Goal: Task Accomplishment & Management: Manage account settings

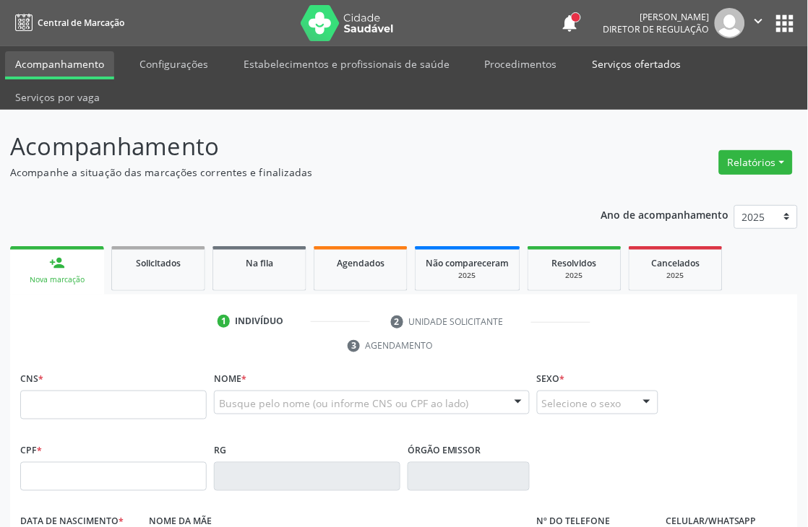
click at [620, 59] on link "Serviços ofertados" at bounding box center [636, 63] width 109 height 25
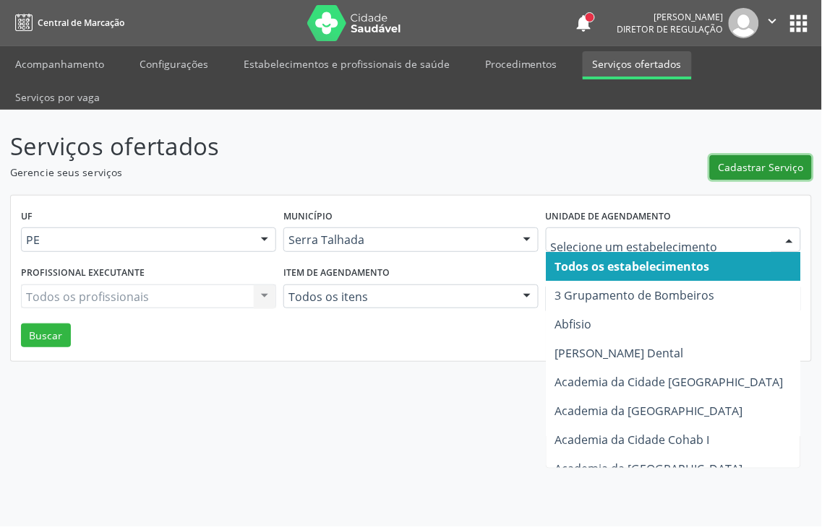
click at [752, 160] on span "Cadastrar Serviço" at bounding box center [760, 167] width 85 height 15
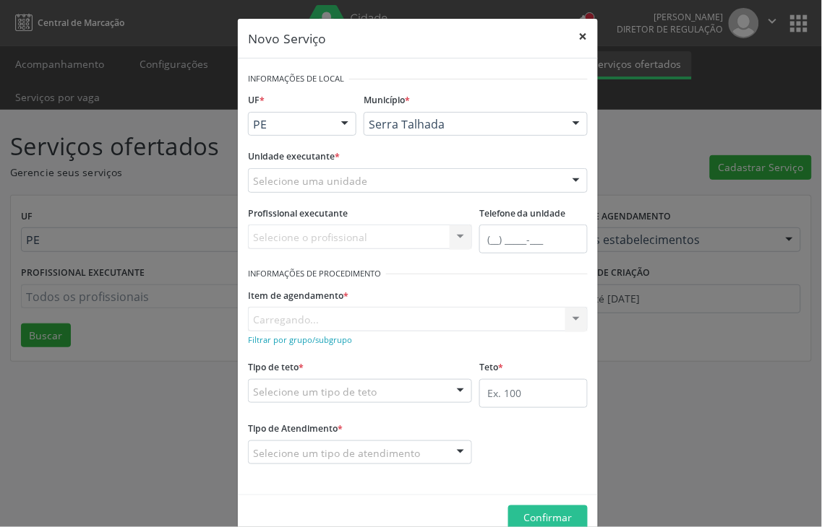
click at [574, 35] on button "×" at bounding box center [583, 36] width 29 height 35
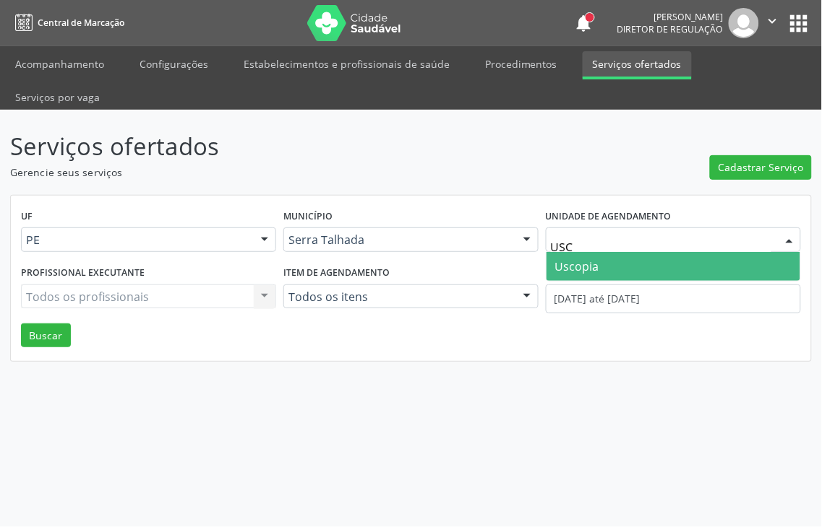
type input "USCO"
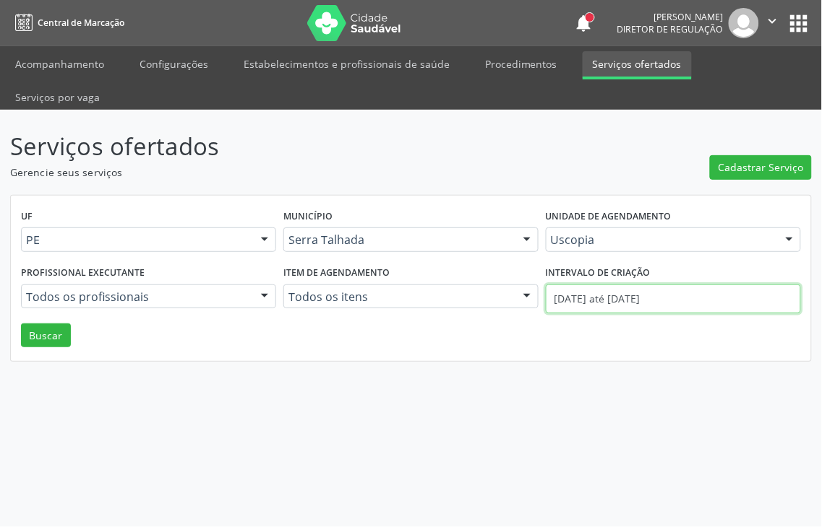
click at [652, 275] on body "Central de Marcação notifications Adão Alves de Medeiros Diretor de regulação …" at bounding box center [411, 263] width 822 height 527
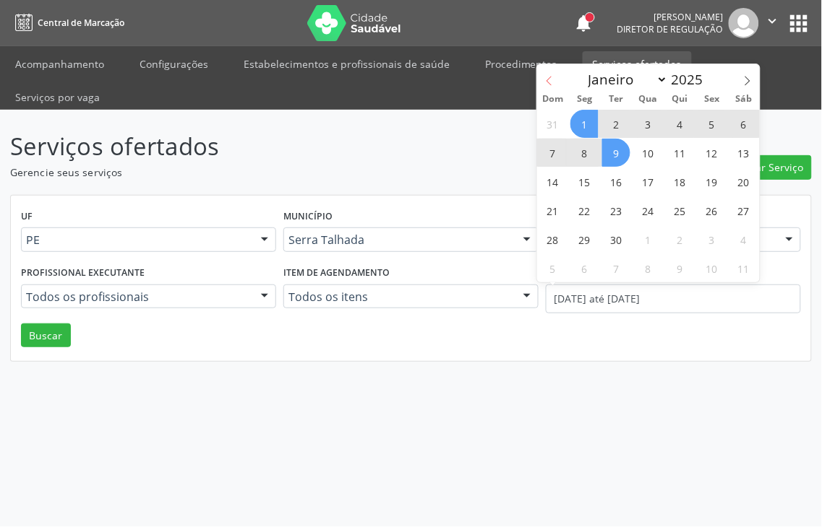
click at [547, 77] on icon at bounding box center [549, 81] width 10 height 10
select select "7"
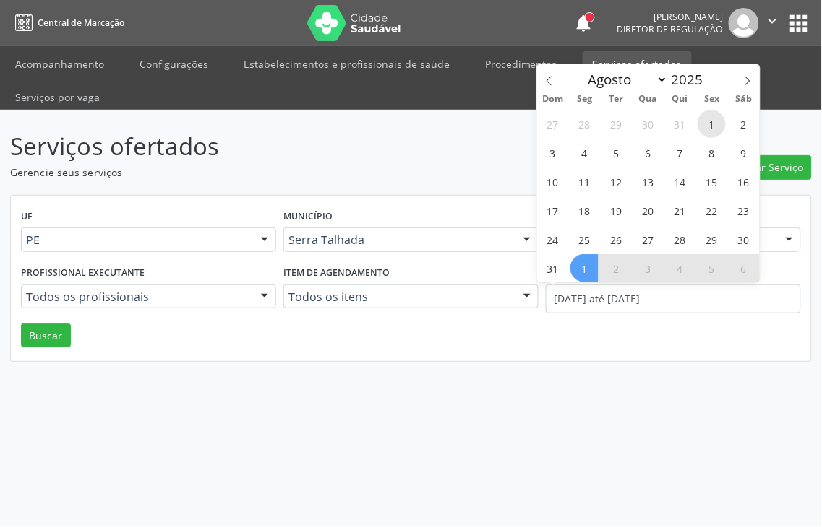
click at [718, 121] on span "1" at bounding box center [711, 124] width 28 height 28
type input "01/08/2025"
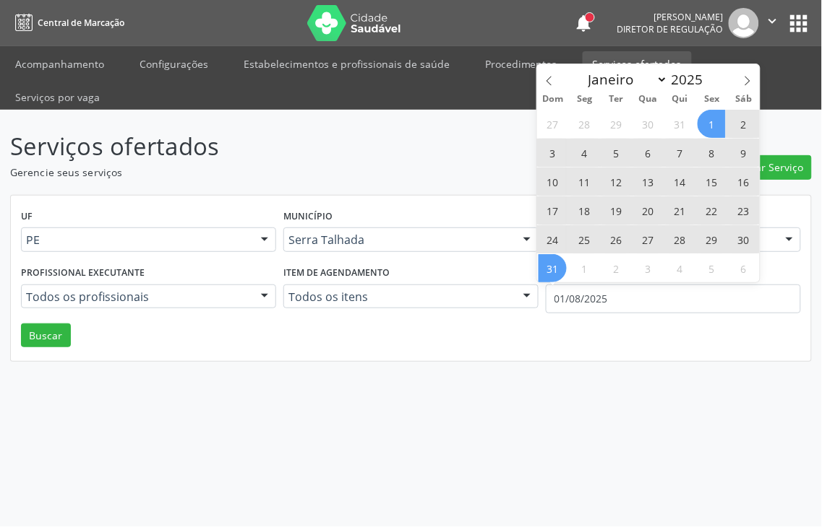
click at [559, 270] on span "31" at bounding box center [552, 268] width 28 height 28
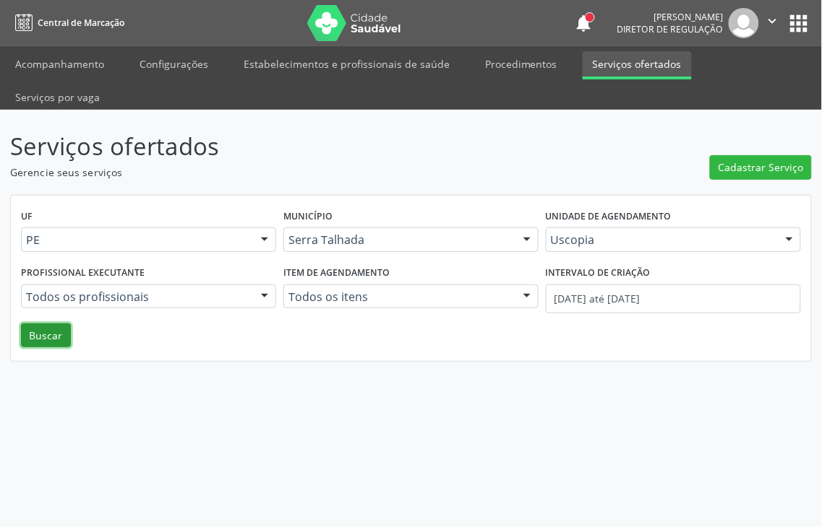
click at [43, 324] on button "Buscar" at bounding box center [46, 336] width 50 height 25
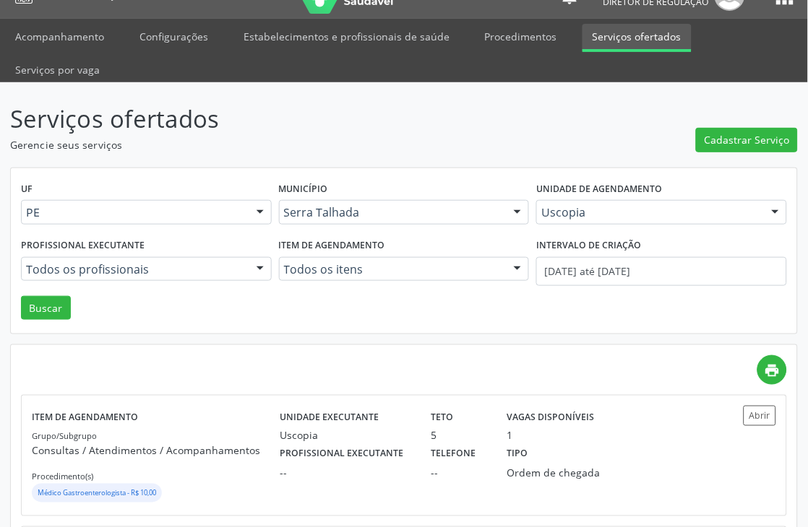
scroll to position [17, 0]
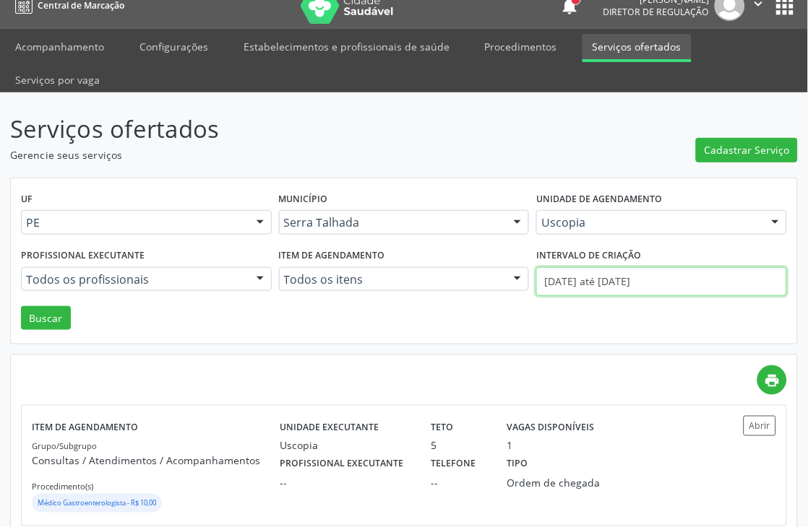
click at [566, 275] on input "01/08/2025 até 31/08/2025" at bounding box center [661, 281] width 251 height 29
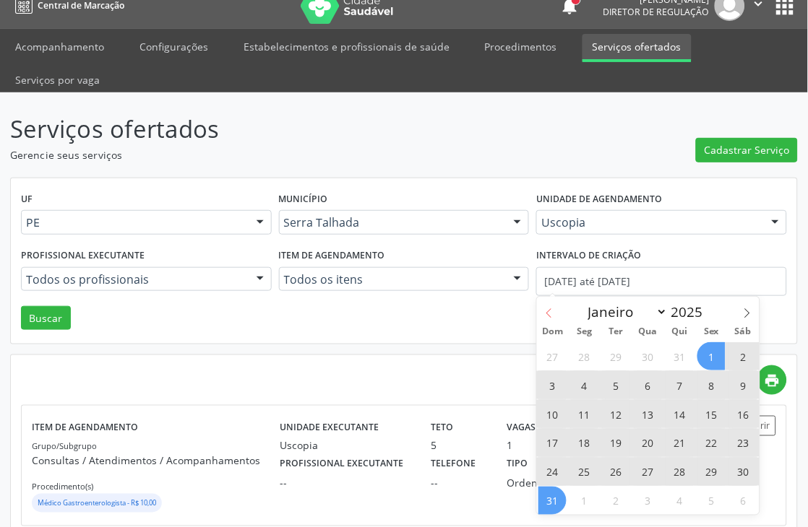
click at [546, 306] on span at bounding box center [549, 309] width 25 height 25
select select "6"
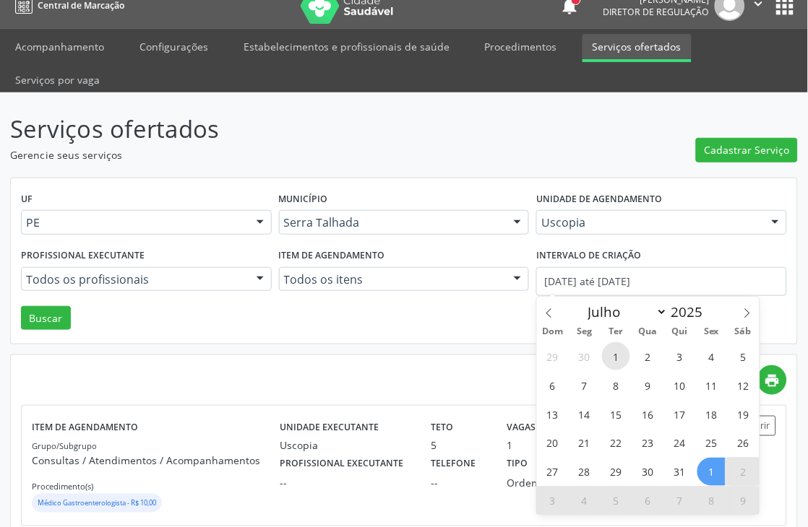
click at [611, 350] on span "1" at bounding box center [616, 356] width 28 height 28
type input "01/07/2025"
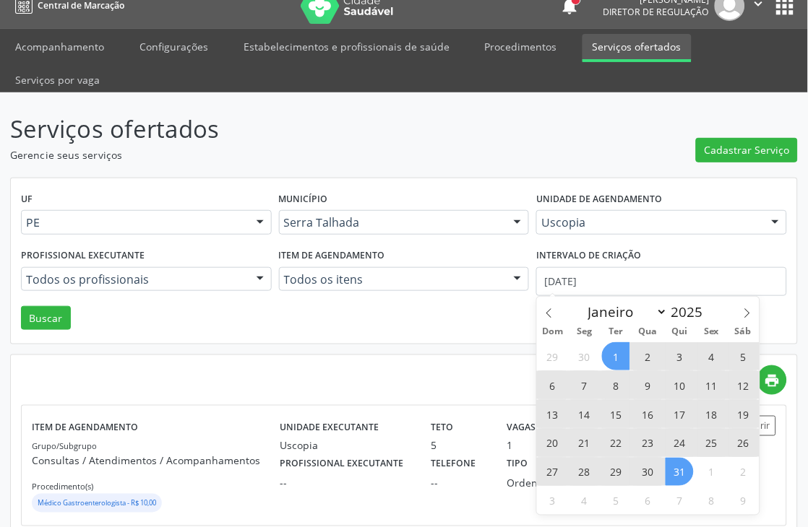
click at [676, 467] on span "31" at bounding box center [679, 472] width 28 height 28
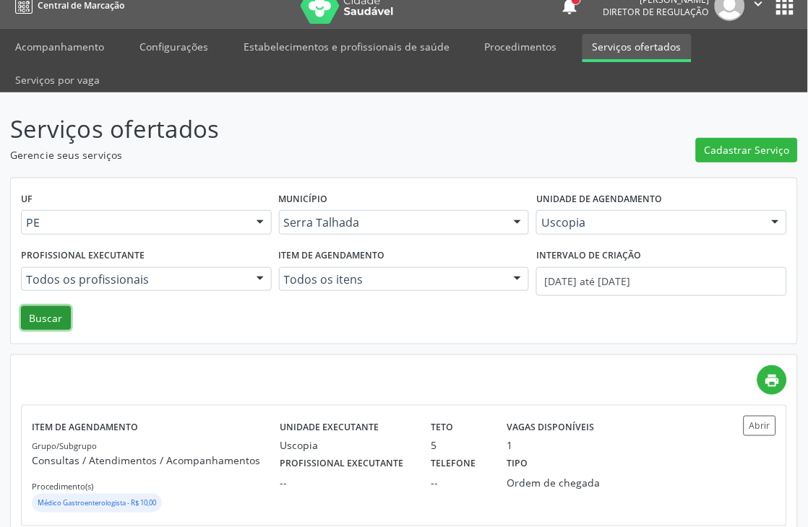
click at [58, 324] on button "Buscar" at bounding box center [46, 318] width 50 height 25
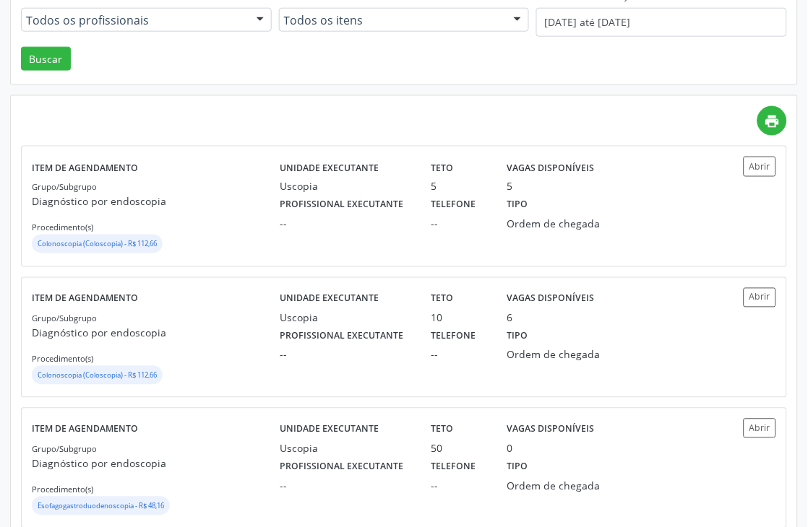
scroll to position [401, 0]
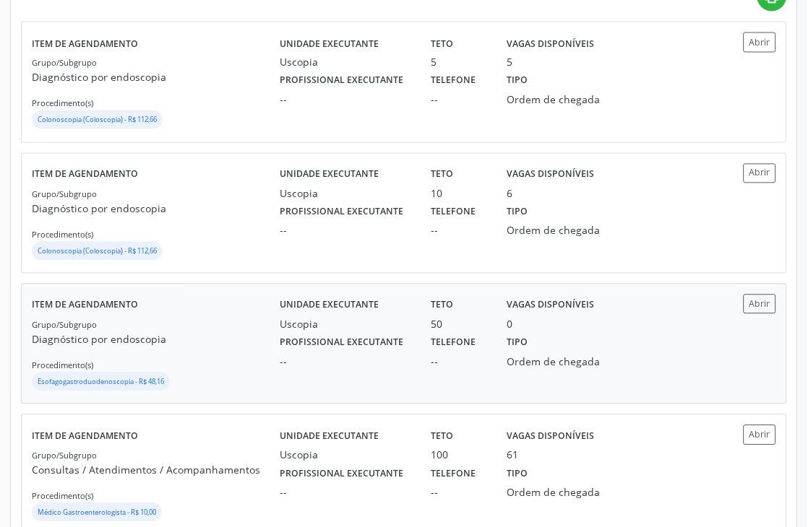
click at [225, 365] on div "Grupo/Subgrupo Diagnóstico por endoscopia Procedimento(s) Esofagogastroduodenos…" at bounding box center [156, 355] width 248 height 77
click at [640, 345] on div "Profissional executante -- Telefone -- Tipo Ordem de chegada" at bounding box center [497, 351] width 454 height 38
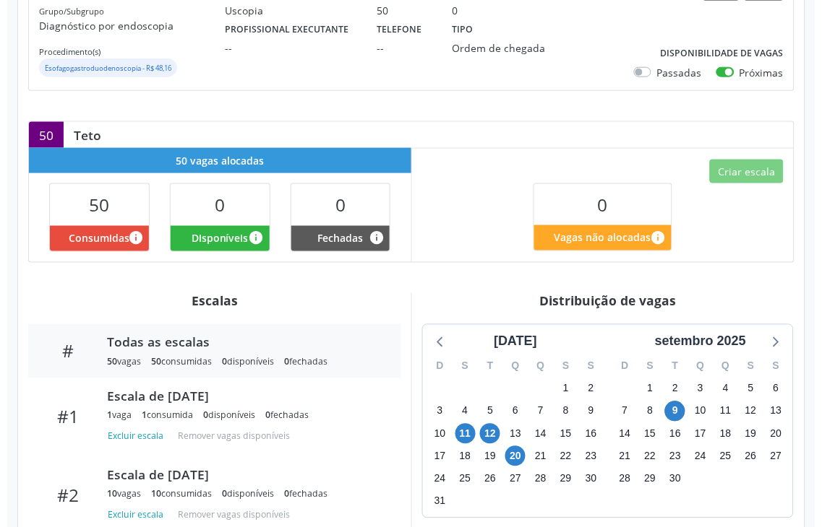
scroll to position [160, 0]
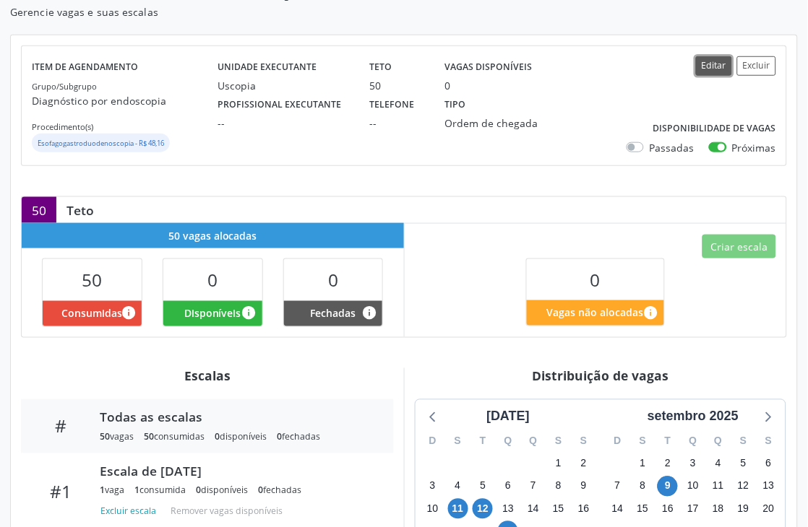
click at [718, 72] on button "Editar" at bounding box center [714, 66] width 36 height 20
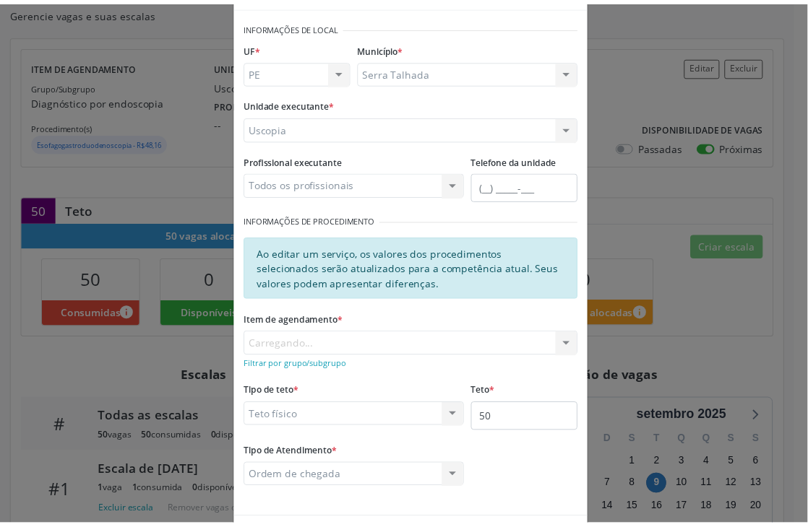
scroll to position [80, 0]
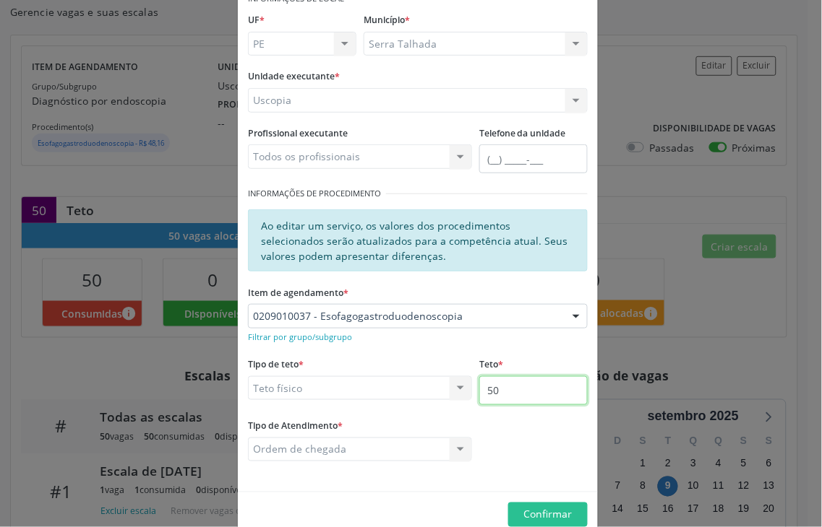
click at [494, 390] on input "50" at bounding box center [533, 390] width 108 height 29
type input "51"
click at [525, 512] on span "Confirmar" at bounding box center [548, 515] width 48 height 14
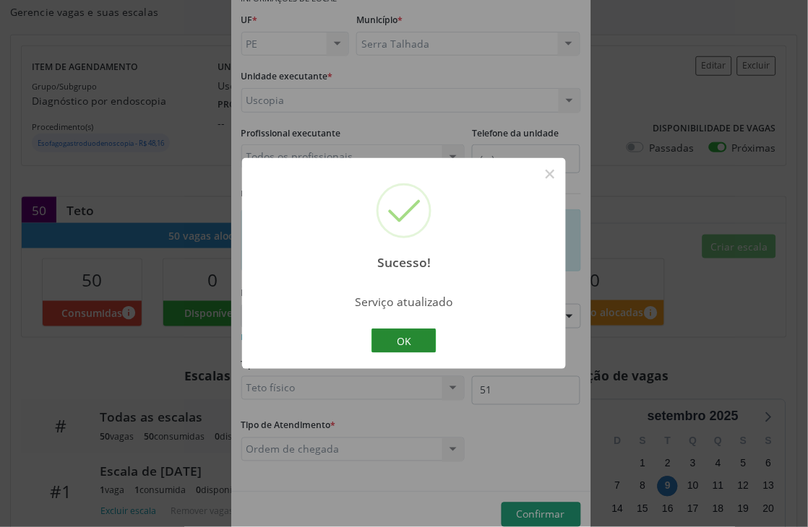
click at [412, 337] on button "OK" at bounding box center [403, 341] width 65 height 25
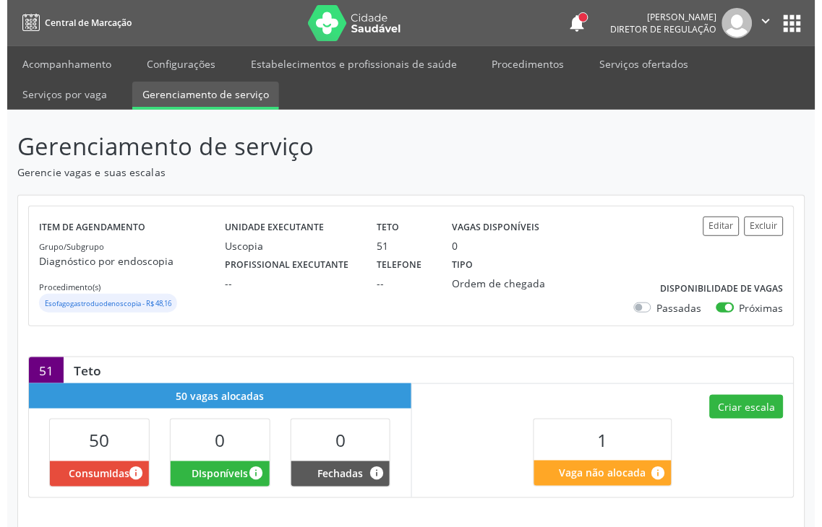
scroll to position [241, 0]
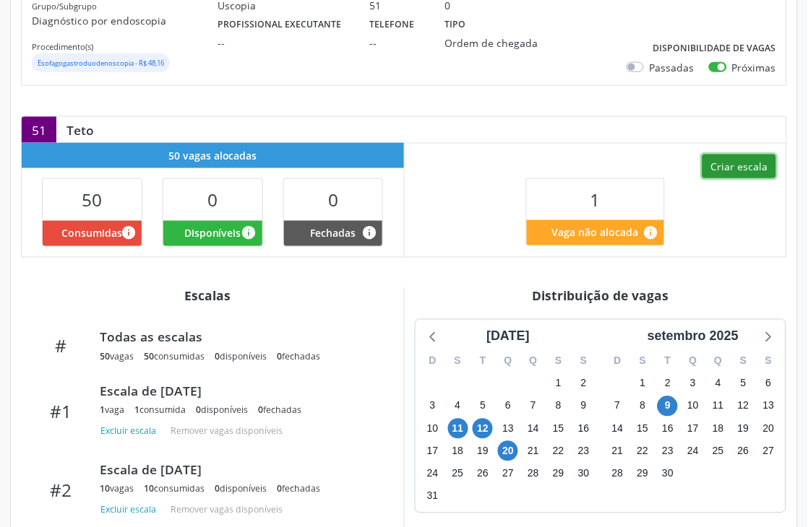
click at [750, 155] on button "Criar escala" at bounding box center [739, 167] width 74 height 25
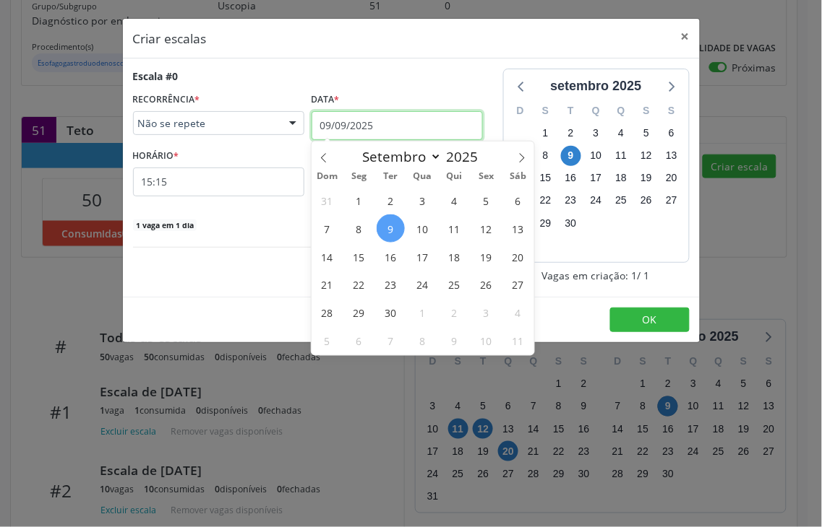
click at [400, 118] on input "09/09/2025" at bounding box center [396, 125] width 171 height 29
click at [423, 221] on span "10" at bounding box center [422, 229] width 28 height 28
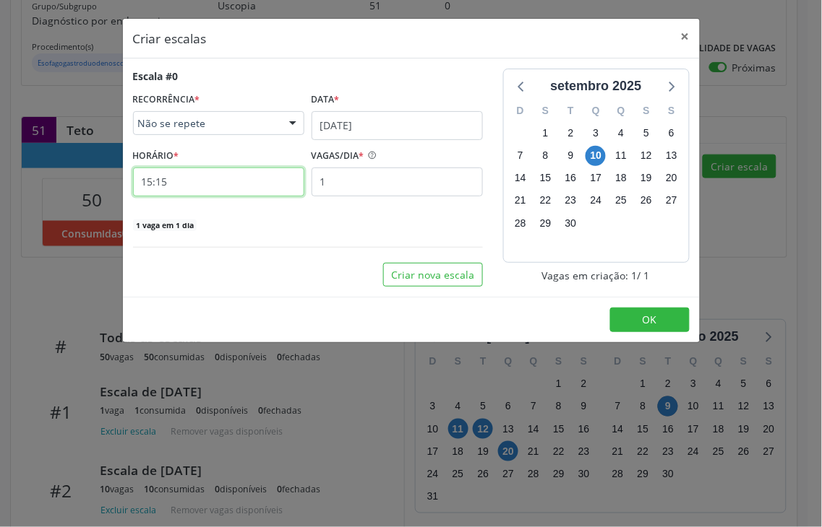
click at [153, 183] on input "15:15" at bounding box center [218, 182] width 171 height 29
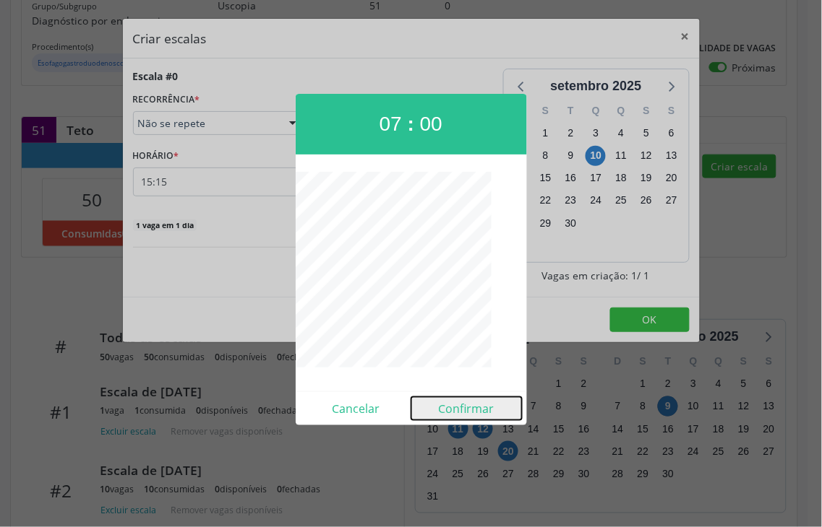
click at [461, 415] on button "Confirmar" at bounding box center [466, 408] width 111 height 23
type input "07:00"
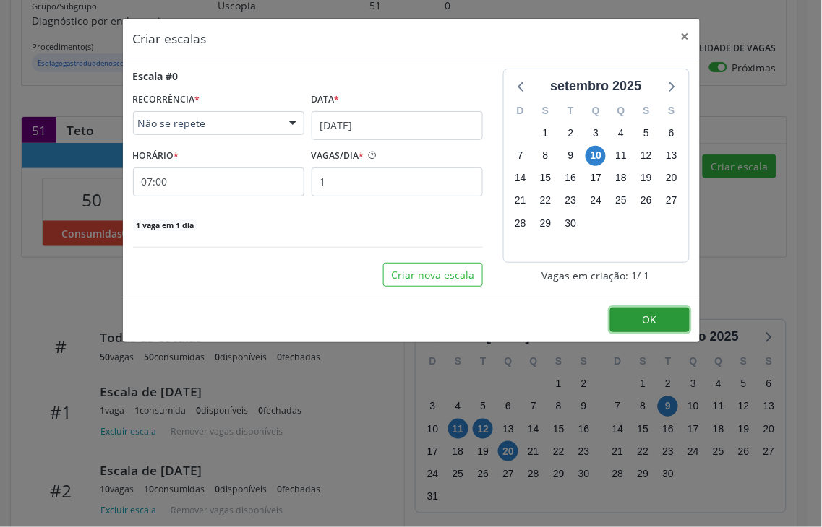
click at [676, 327] on button "OK" at bounding box center [649, 320] width 79 height 25
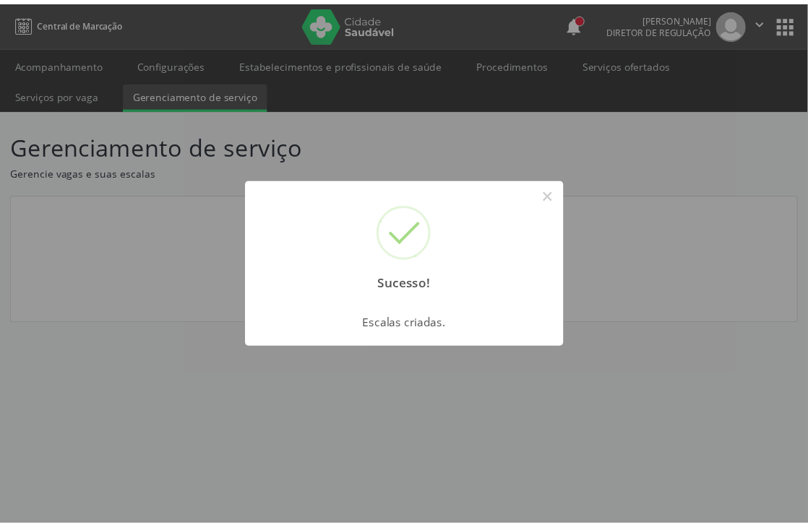
scroll to position [0, 0]
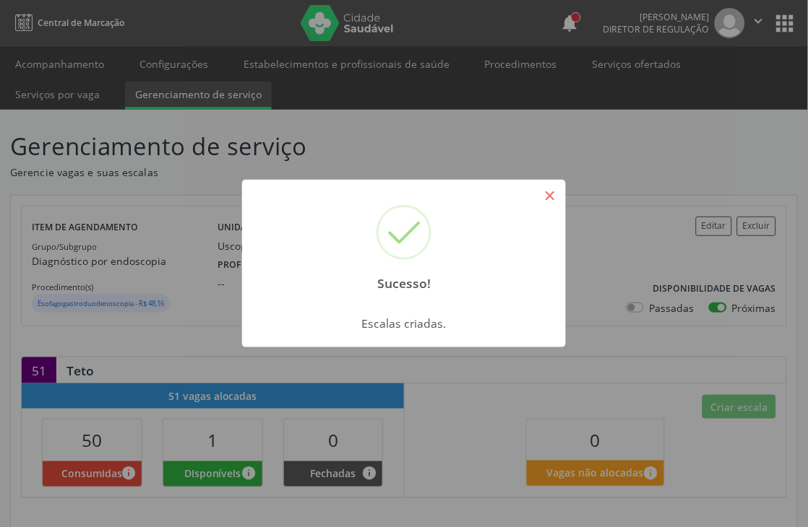
click at [553, 201] on button "×" at bounding box center [550, 196] width 25 height 25
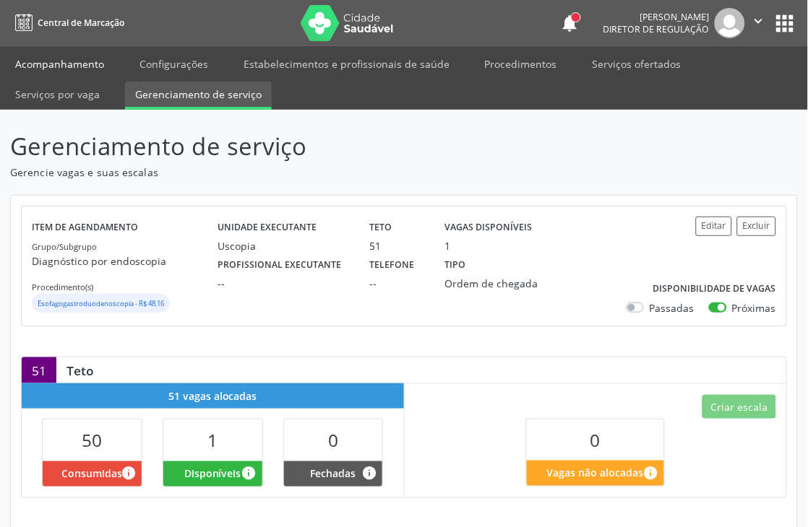
click at [62, 69] on link "Acompanhamento" at bounding box center [59, 63] width 109 height 25
click at [704, 230] on button "Editar" at bounding box center [714, 227] width 36 height 20
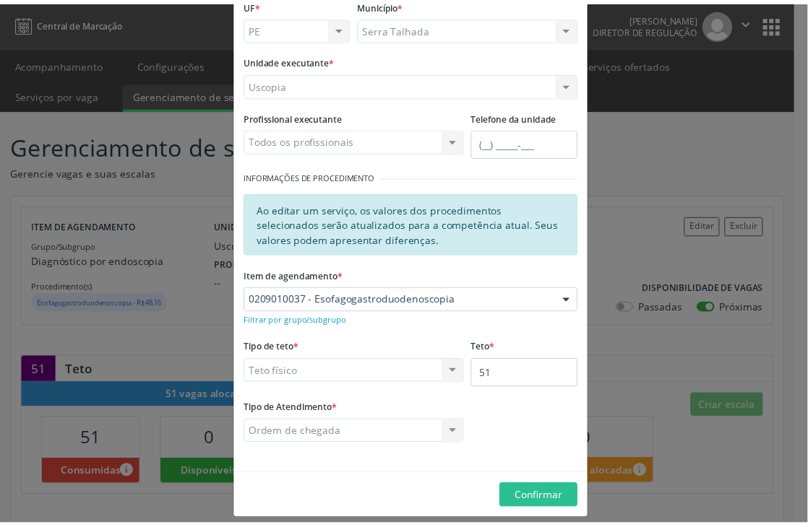
scroll to position [109, 0]
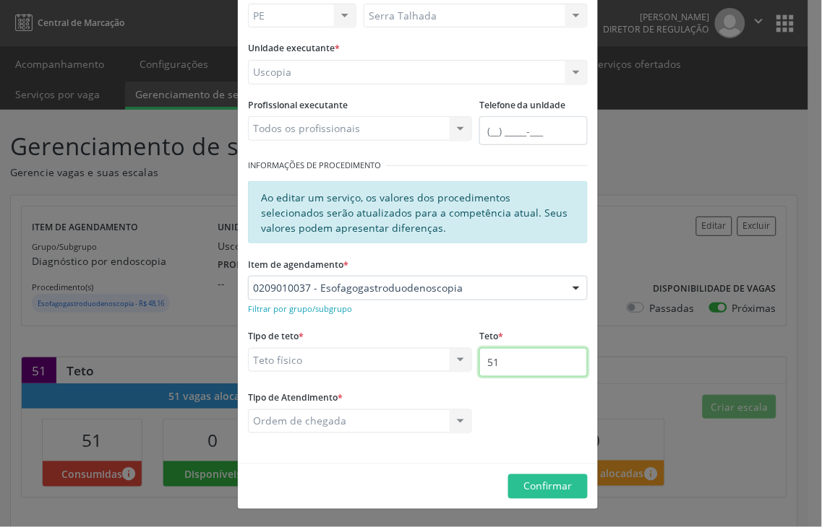
click at [526, 352] on input "51" at bounding box center [533, 362] width 108 height 29
type input "53"
click at [551, 493] on button "Confirmar" at bounding box center [547, 487] width 79 height 25
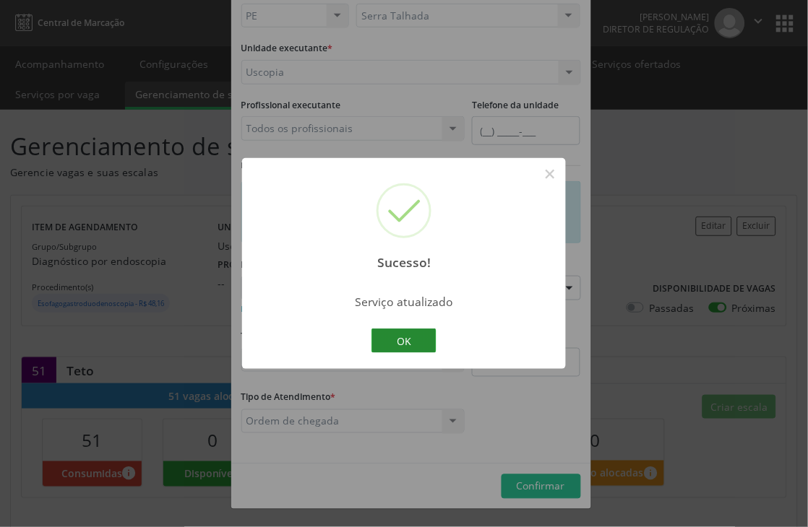
click at [421, 340] on button "OK" at bounding box center [403, 341] width 65 height 25
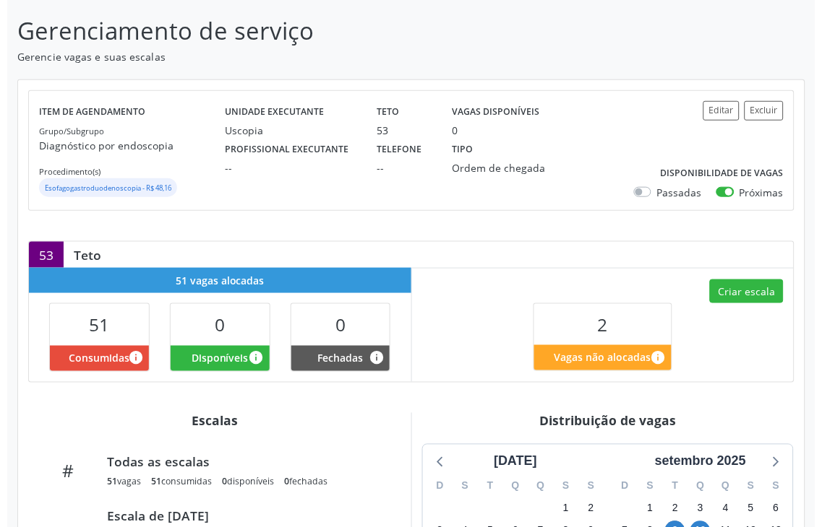
scroll to position [321, 0]
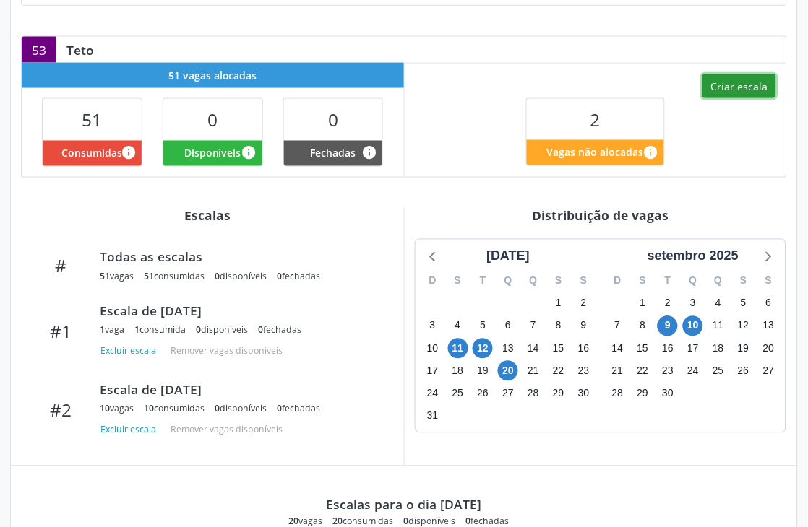
click at [759, 83] on button "Criar escala" at bounding box center [739, 86] width 74 height 25
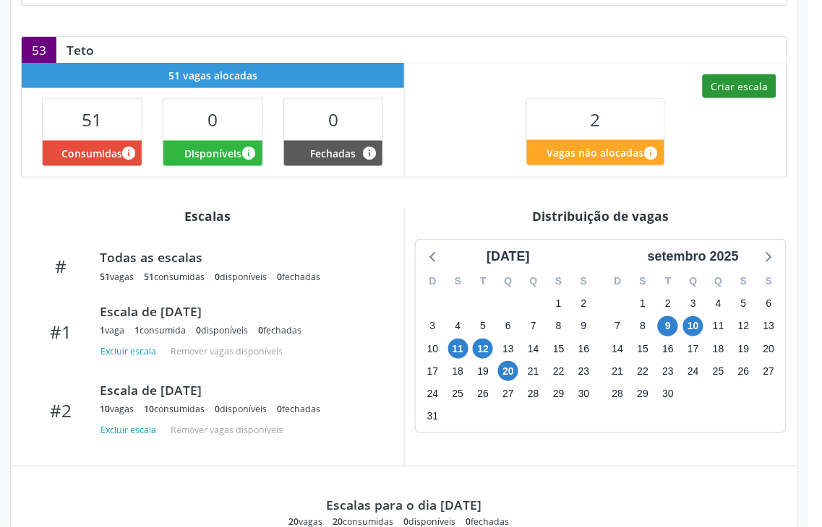
select select "8"
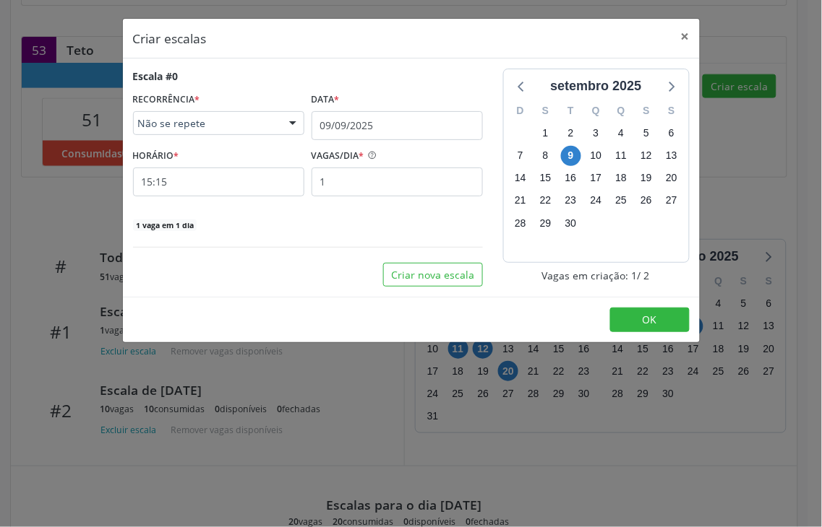
click at [490, 116] on div "Escala #0 RECORRÊNCIA * Não se repete Não se repete Diário/Semanal Mensal Nenhu…" at bounding box center [308, 178] width 370 height 218
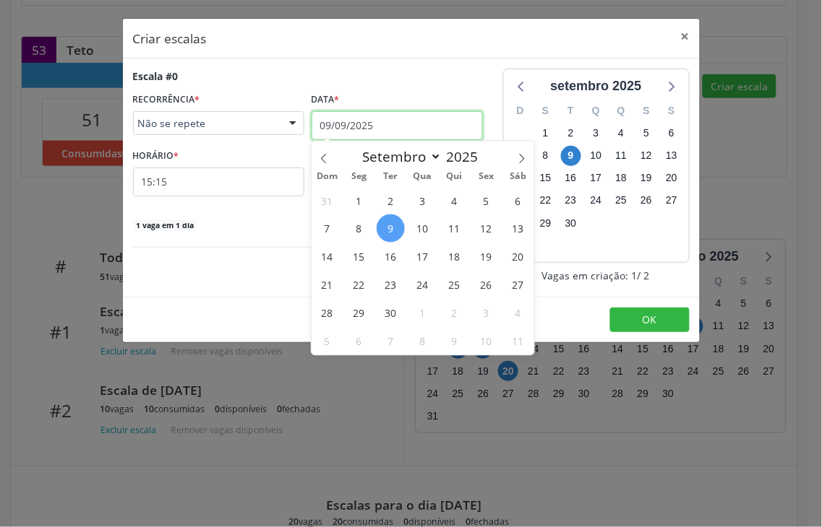
click at [406, 121] on input "09/09/2025" at bounding box center [396, 125] width 171 height 29
click at [395, 264] on span "16" at bounding box center [390, 257] width 28 height 28
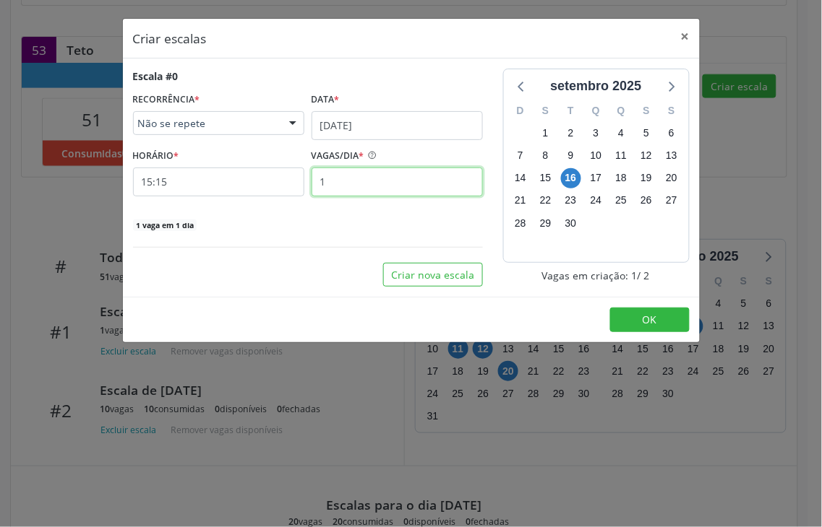
click at [351, 179] on input "1" at bounding box center [396, 182] width 171 height 29
type input "2"
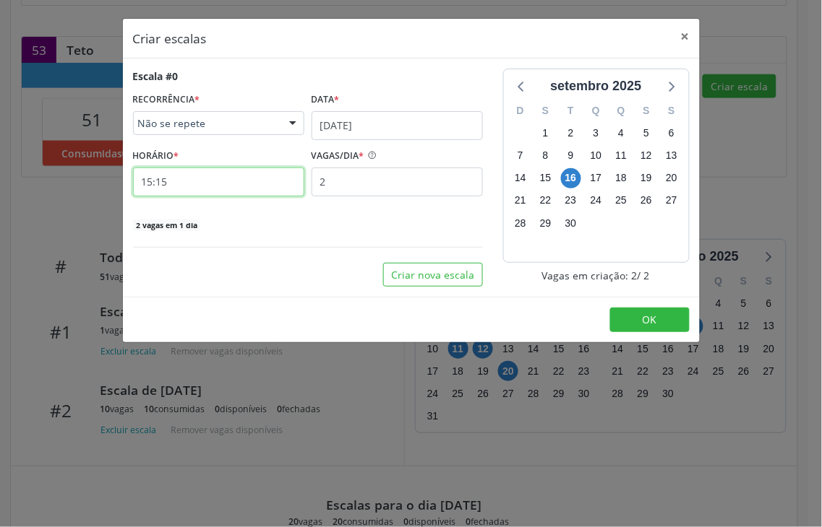
click at [223, 189] on input "15:15" at bounding box center [218, 182] width 171 height 29
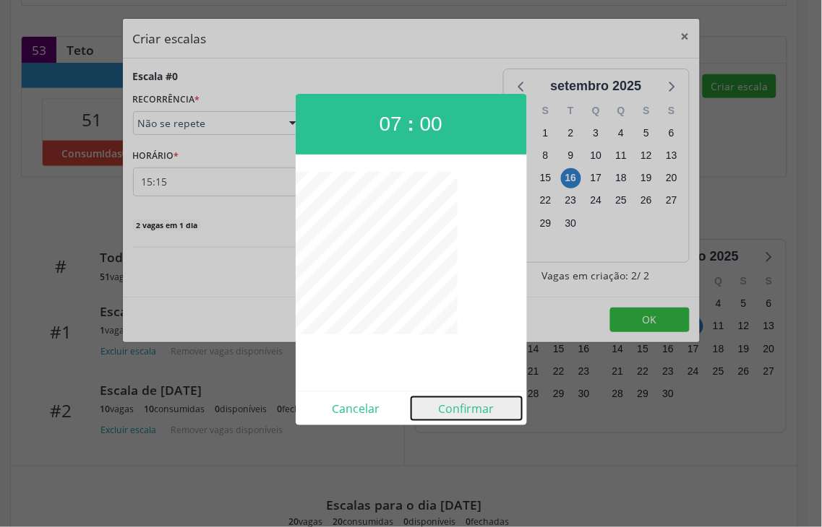
click at [465, 409] on button "Confirmar" at bounding box center [466, 408] width 111 height 23
type input "07:00"
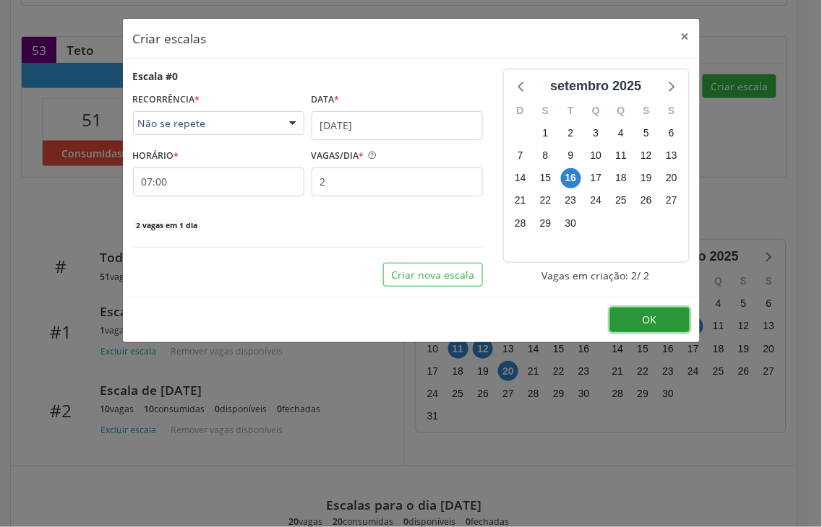
click at [655, 318] on span "OK" at bounding box center [649, 320] width 14 height 14
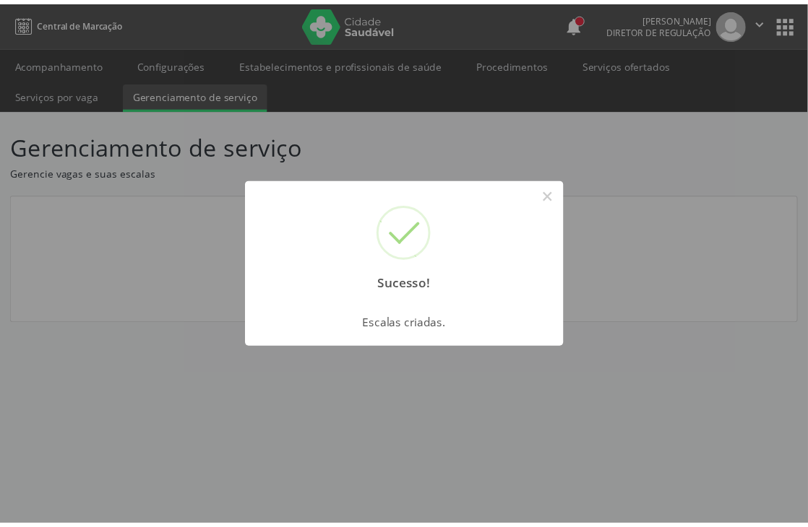
scroll to position [0, 0]
